Goal: Complete application form

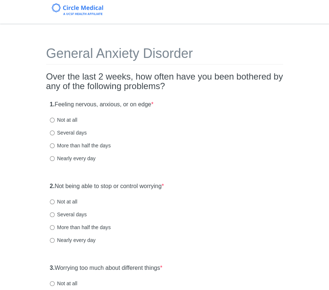
click at [52, 116] on label "Not at all" at bounding box center [64, 119] width 28 height 7
click at [52, 118] on input "Not at all" at bounding box center [52, 120] width 5 height 5
radio input "true"
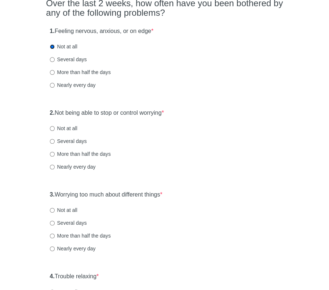
scroll to position [110, 0]
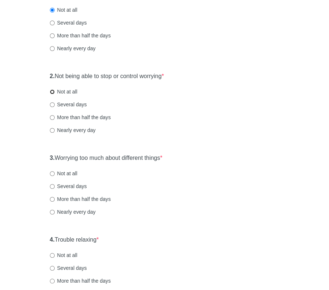
click at [53, 91] on input "Not at all" at bounding box center [52, 92] width 5 height 5
radio input "true"
click at [54, 173] on input "Not at all" at bounding box center [52, 173] width 5 height 5
radio input "true"
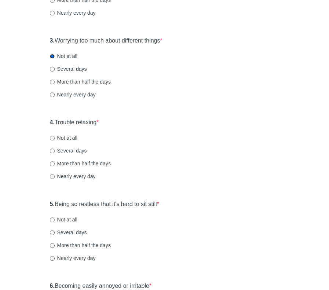
scroll to position [257, 0]
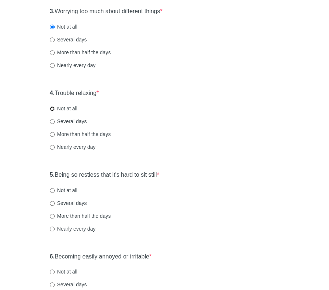
click at [51, 108] on input "Not at all" at bounding box center [52, 108] width 5 height 5
radio input "true"
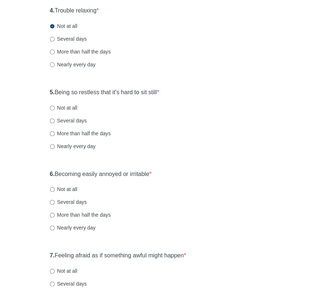
scroll to position [367, 0]
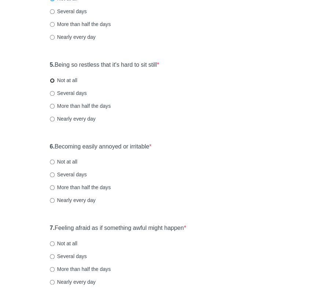
click at [52, 79] on input "Not at all" at bounding box center [52, 80] width 5 height 5
radio input "true"
click at [51, 163] on input "Not at all" at bounding box center [52, 162] width 5 height 5
radio input "true"
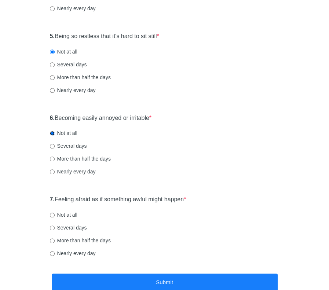
scroll to position [440, 0]
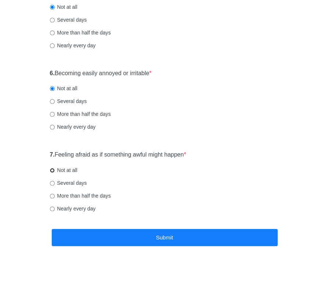
click at [52, 169] on input "Not at all" at bounding box center [52, 170] width 5 height 5
radio input "true"
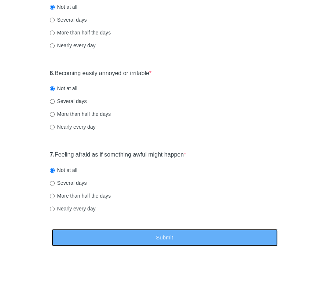
click at [187, 239] on button "Submit" at bounding box center [165, 237] width 226 height 17
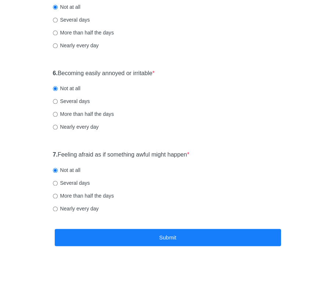
scroll to position [0, 0]
